Goal: Find specific page/section: Find specific page/section

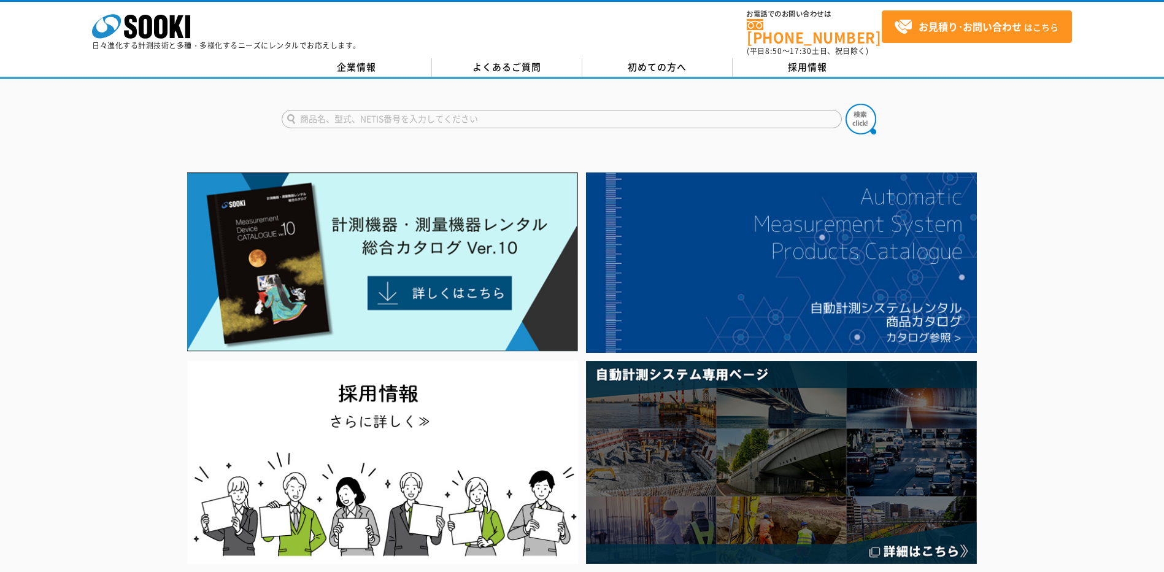
click at [382, 47] on div "株式会社 ソーキ spMenu 日々進化する計測技術と多種・多様化するニーズにレンタルでお応えします。 お電話でのお問い合わせは 0120-856-990 (…" at bounding box center [582, 29] width 1164 height 55
click at [384, 58] on link "企業情報" at bounding box center [357, 67] width 150 height 18
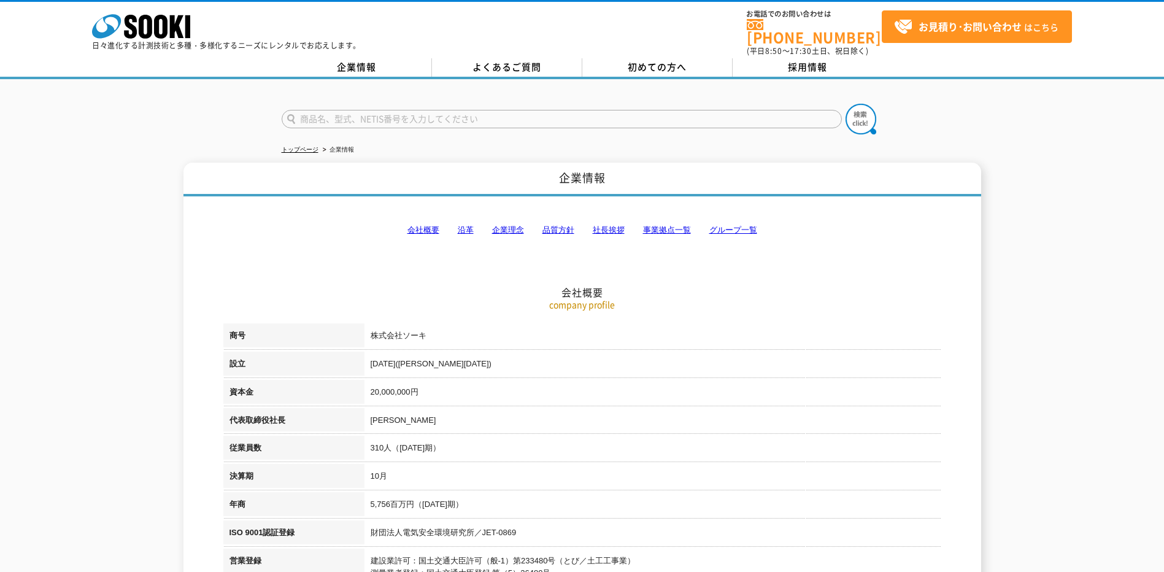
click at [681, 225] on link "事業拠点一覧" at bounding box center [667, 229] width 48 height 9
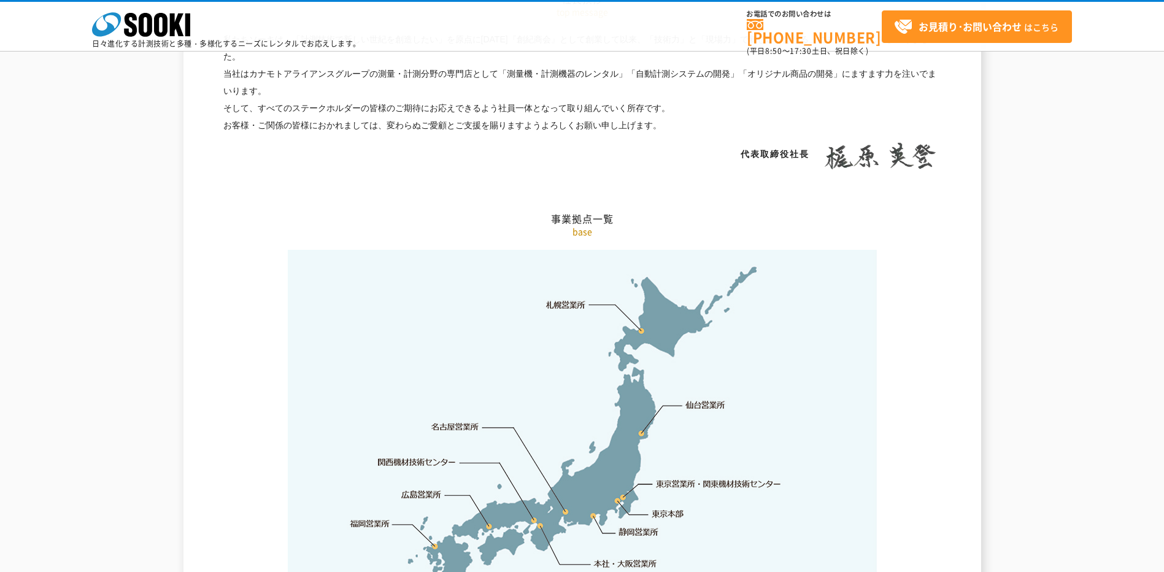
scroll to position [2465, 0]
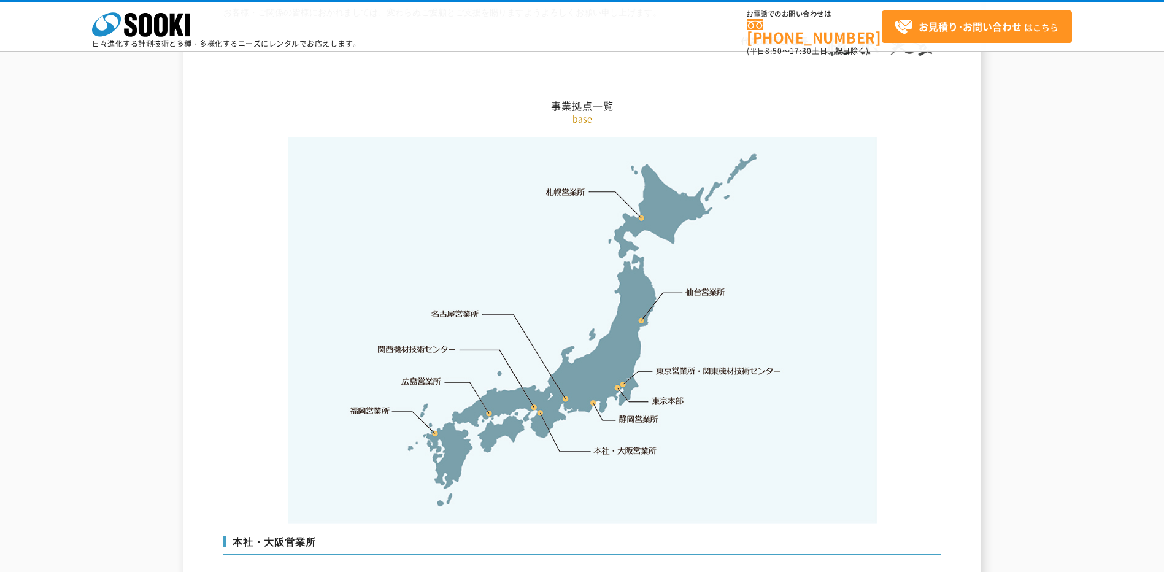
click at [615, 444] on link "本社・大阪営業所" at bounding box center [625, 450] width 64 height 12
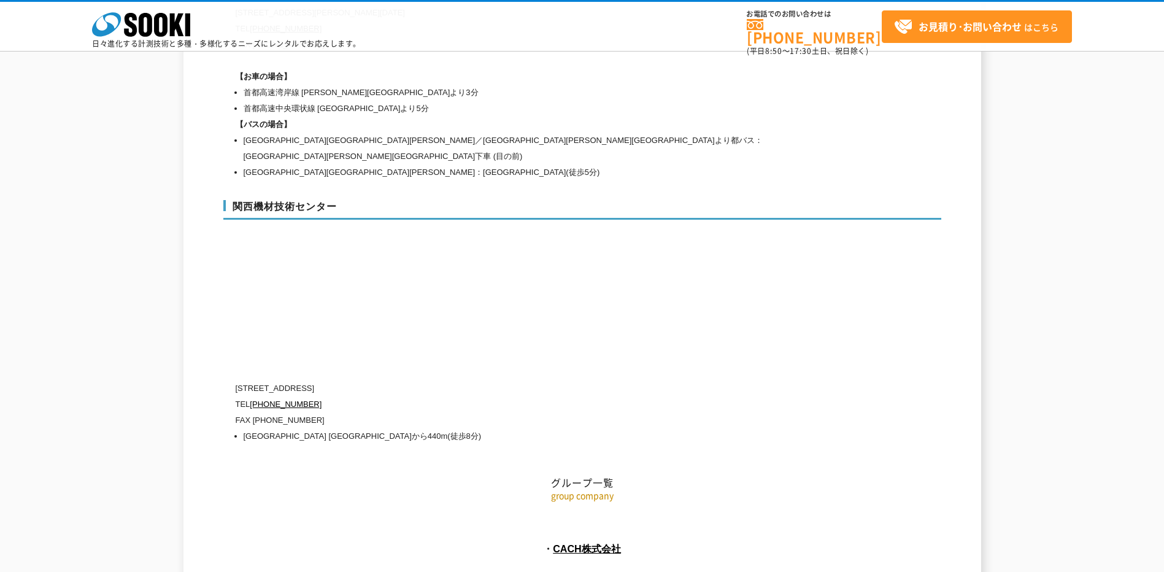
scroll to position [5479, 0]
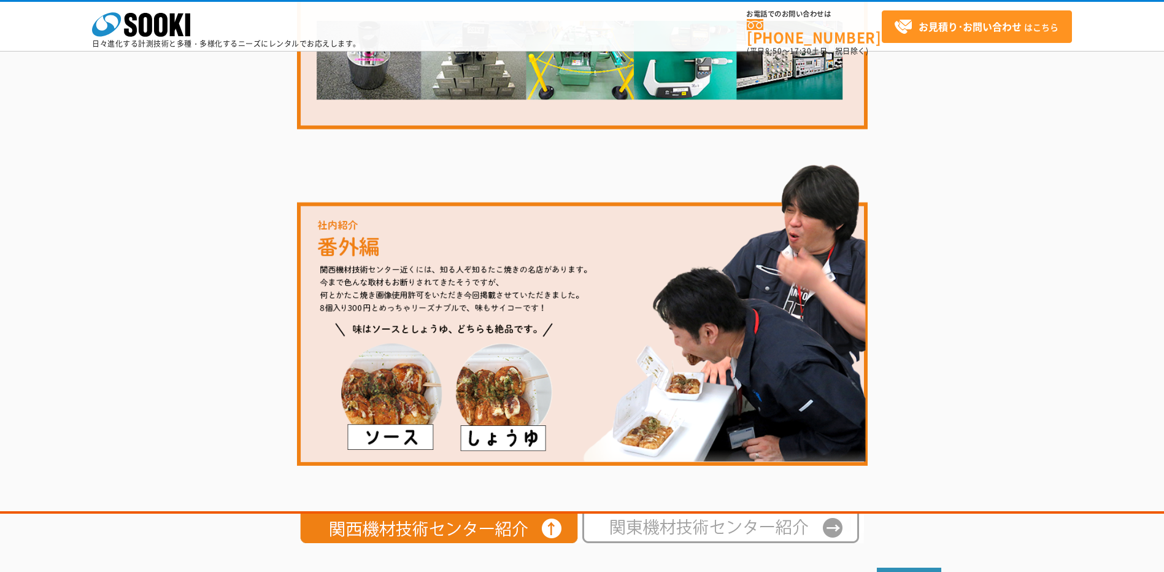
scroll to position [2107, 0]
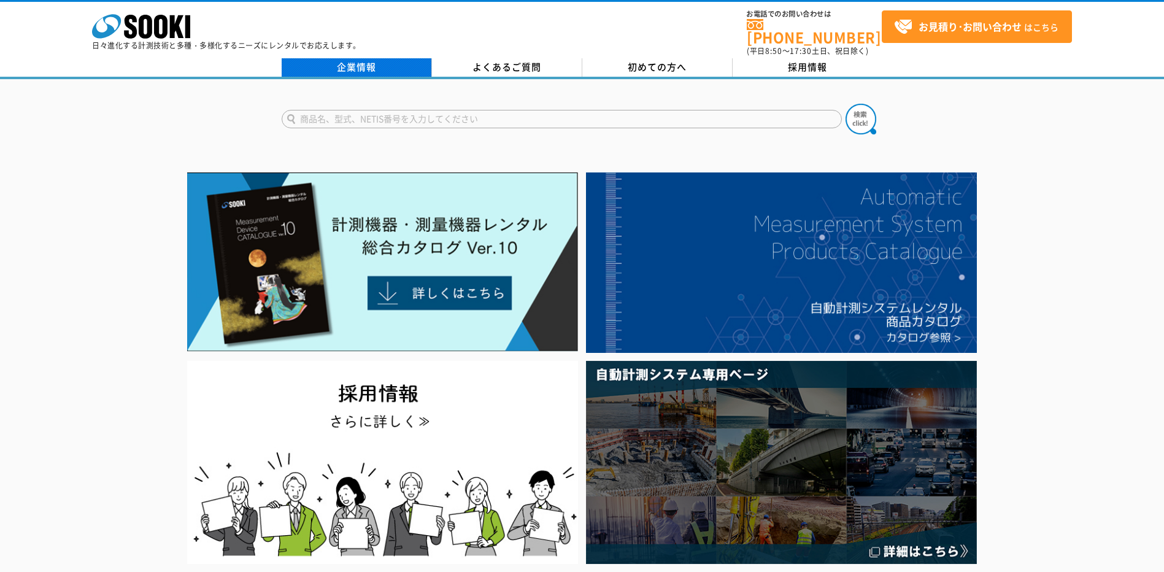
click at [348, 61] on link "企業情報" at bounding box center [357, 67] width 150 height 18
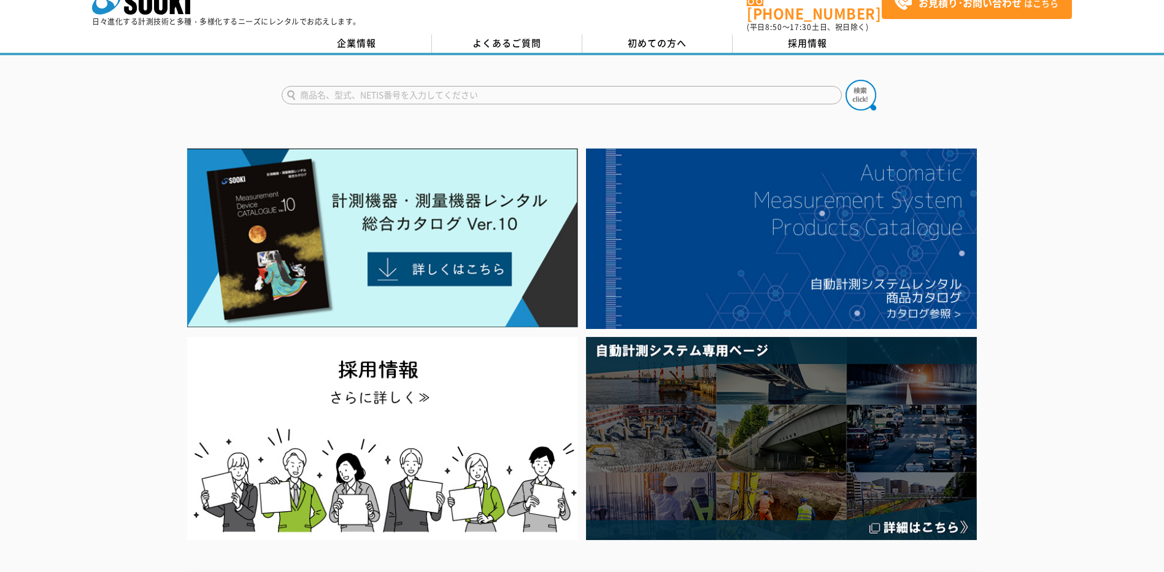
scroll to position [2, 0]
